Goal: Task Accomplishment & Management: Use online tool/utility

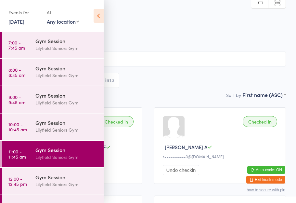
click at [21, 182] on time "12:00 - 12:45 pm" at bounding box center [17, 181] width 19 height 10
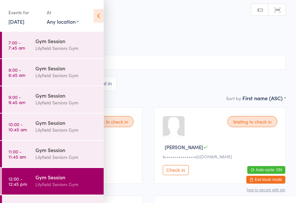
click at [99, 16] on icon at bounding box center [99, 16] width 10 height 14
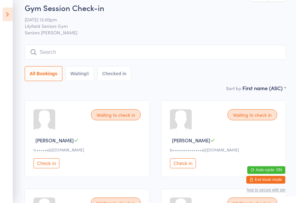
scroll to position [6, 0]
click at [183, 164] on button "Check in" at bounding box center [183, 164] width 26 height 10
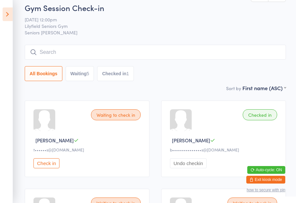
scroll to position [0, 0]
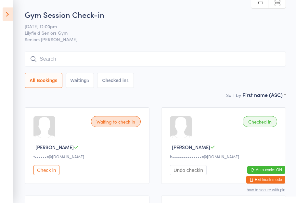
click at [38, 58] on input "search" at bounding box center [155, 59] width 261 height 15
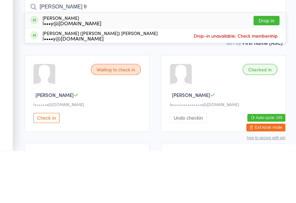
type input "[PERSON_NAME]"
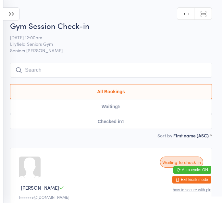
click at [11, 14] on icon at bounding box center [11, 13] width 16 height 13
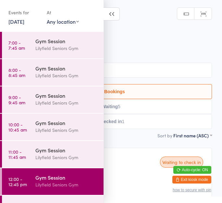
click at [50, 155] on div "Lilyfield Seniors Gym" at bounding box center [66, 157] width 63 height 7
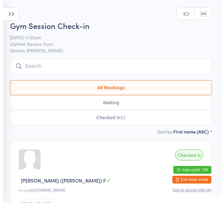
click at [18, 17] on icon at bounding box center [11, 13] width 16 height 13
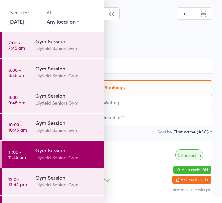
click at [48, 182] on div "Lilyfield Seniors Gym" at bounding box center [66, 184] width 63 height 7
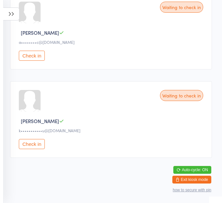
scroll to position [514, 0]
click at [29, 149] on button "Check in" at bounding box center [32, 144] width 26 height 10
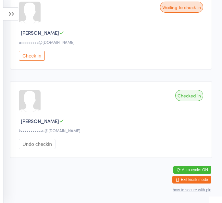
click at [34, 61] on button "Check in" at bounding box center [32, 56] width 26 height 10
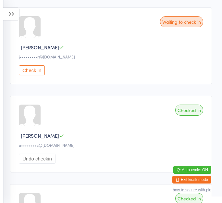
scroll to position [400, 0]
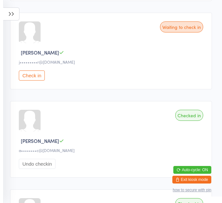
click at [34, 81] on button "Check in" at bounding box center [32, 75] width 26 height 10
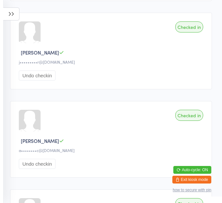
click at [9, 16] on icon at bounding box center [11, 13] width 16 height 13
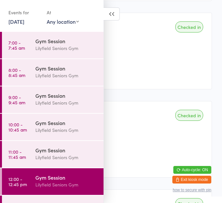
click at [141, 54] on div "Checked in [PERSON_NAME] j•••••••••r@[DOMAIN_NAME] Undo checkin" at bounding box center [111, 51] width 202 height 77
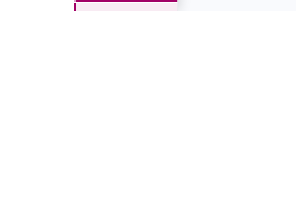
scroll to position [208, 0]
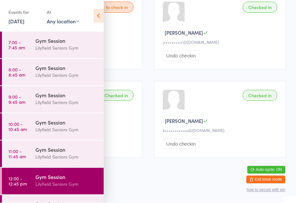
click at [95, 13] on icon at bounding box center [99, 16] width 10 height 14
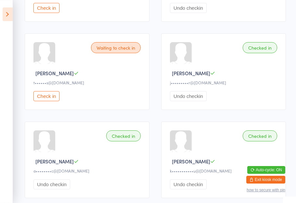
click at [49, 100] on button "Check in" at bounding box center [46, 96] width 26 height 10
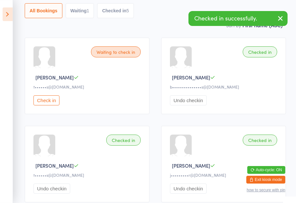
scroll to position [73, 0]
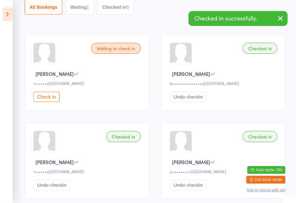
click at [44, 98] on button "Check in" at bounding box center [46, 97] width 26 height 10
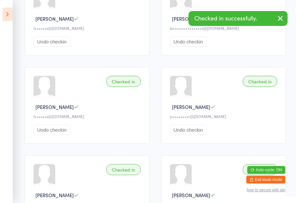
scroll to position [201, 0]
